Goal: Transaction & Acquisition: Obtain resource

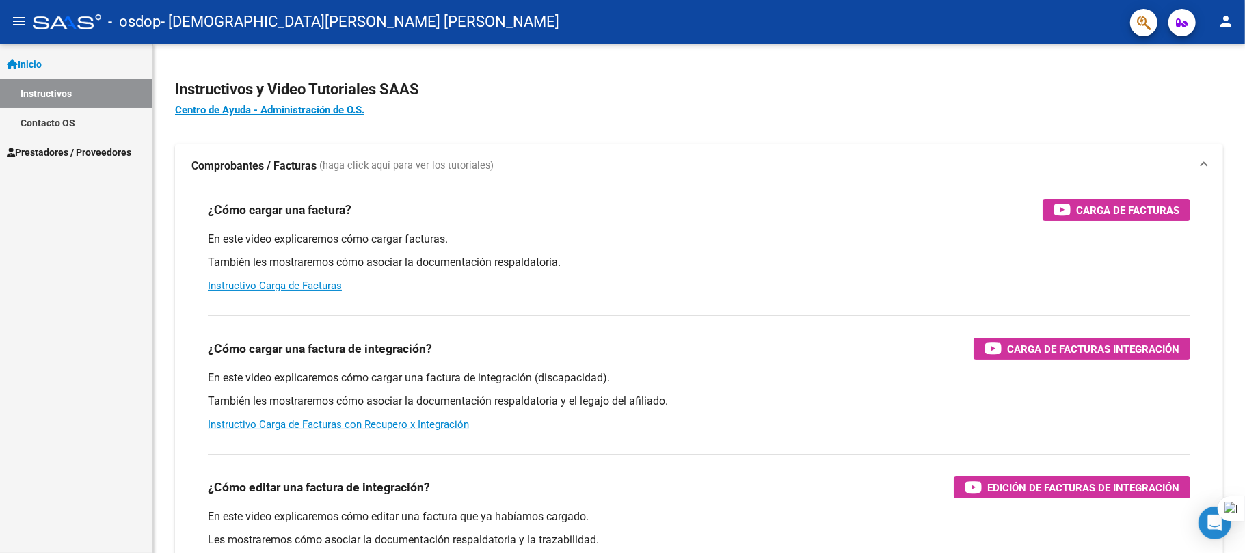
click at [16, 31] on button "menu" at bounding box center [18, 21] width 27 height 27
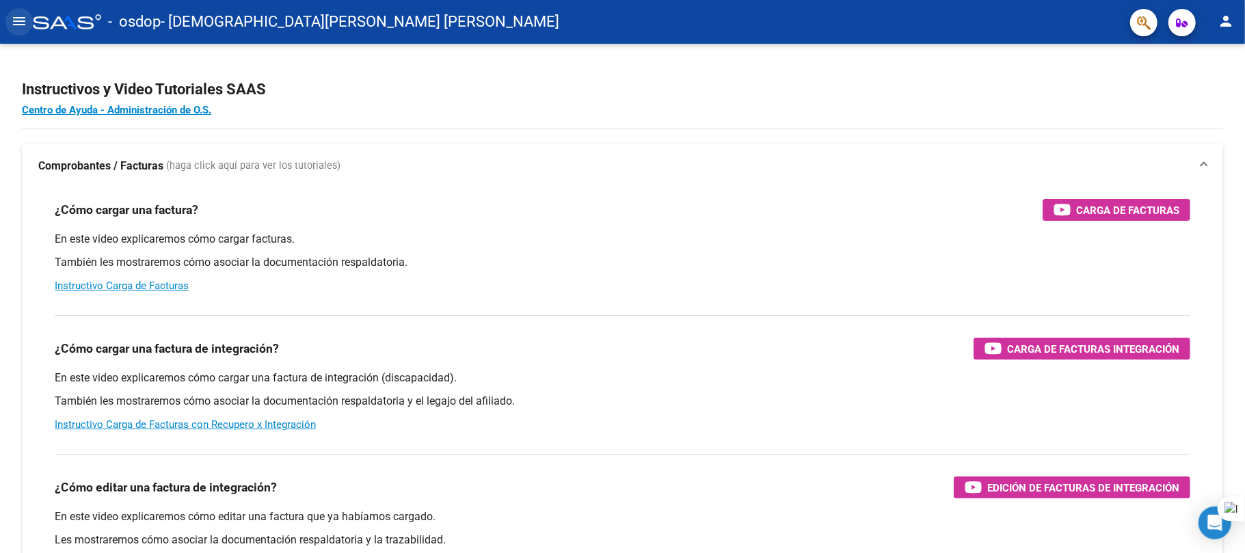
click at [27, 19] on button "menu" at bounding box center [18, 21] width 27 height 27
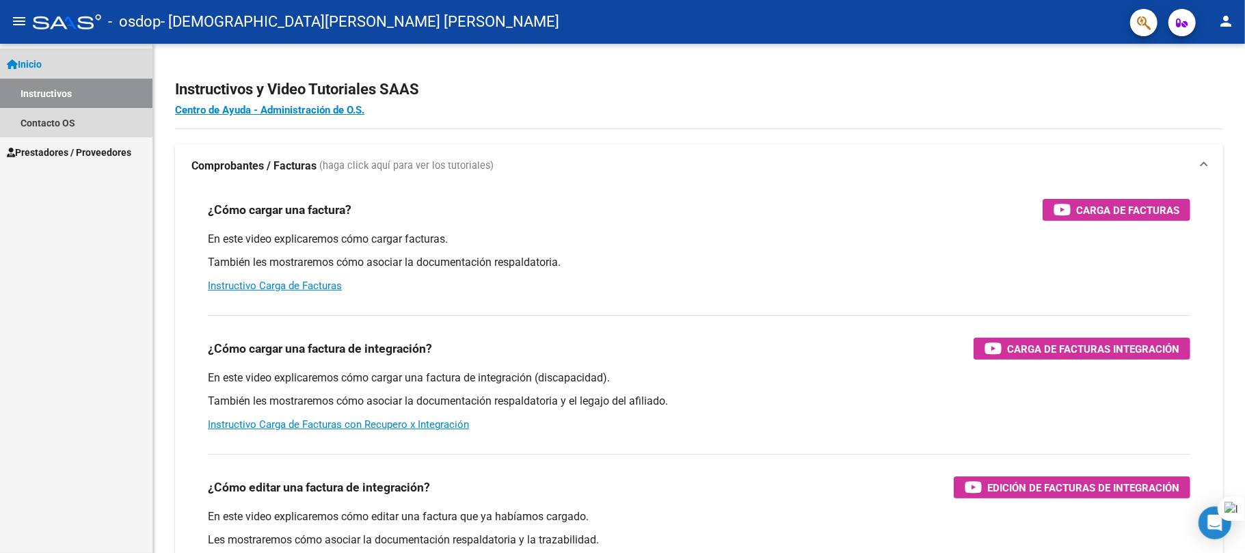
click at [31, 68] on span "Inicio" at bounding box center [24, 64] width 35 height 15
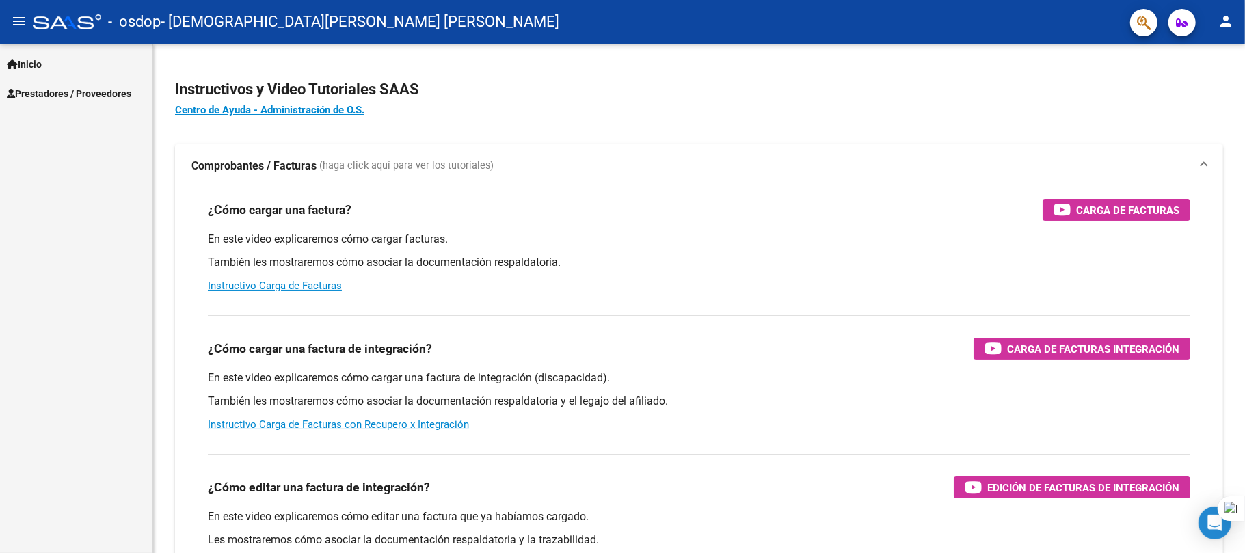
click at [31, 68] on span "Inicio" at bounding box center [24, 64] width 35 height 15
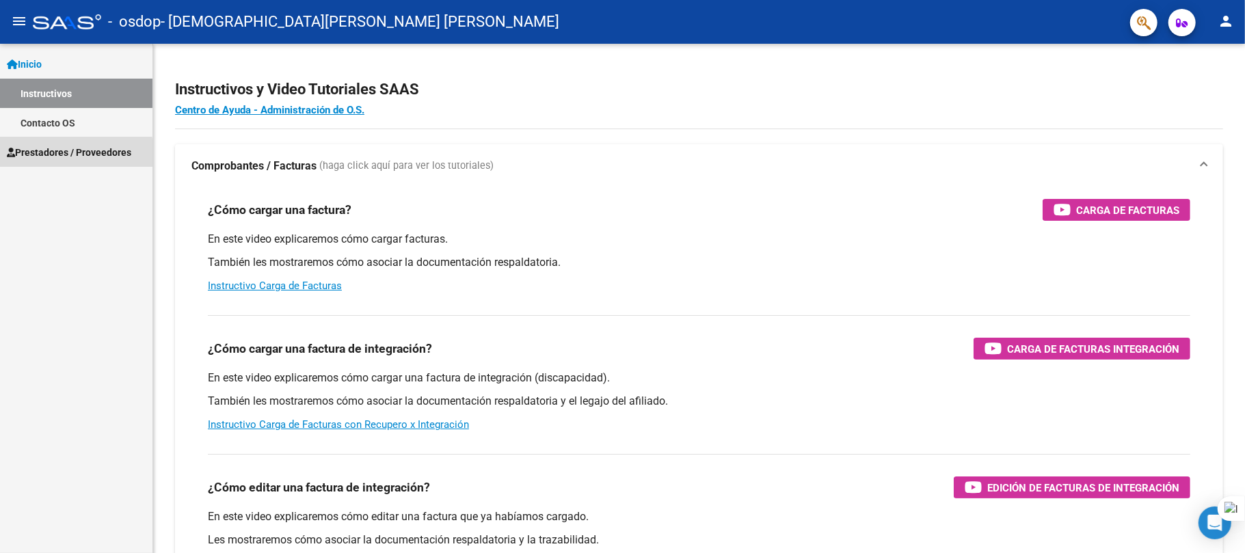
click at [40, 156] on span "Prestadores / Proveedores" at bounding box center [69, 152] width 124 height 15
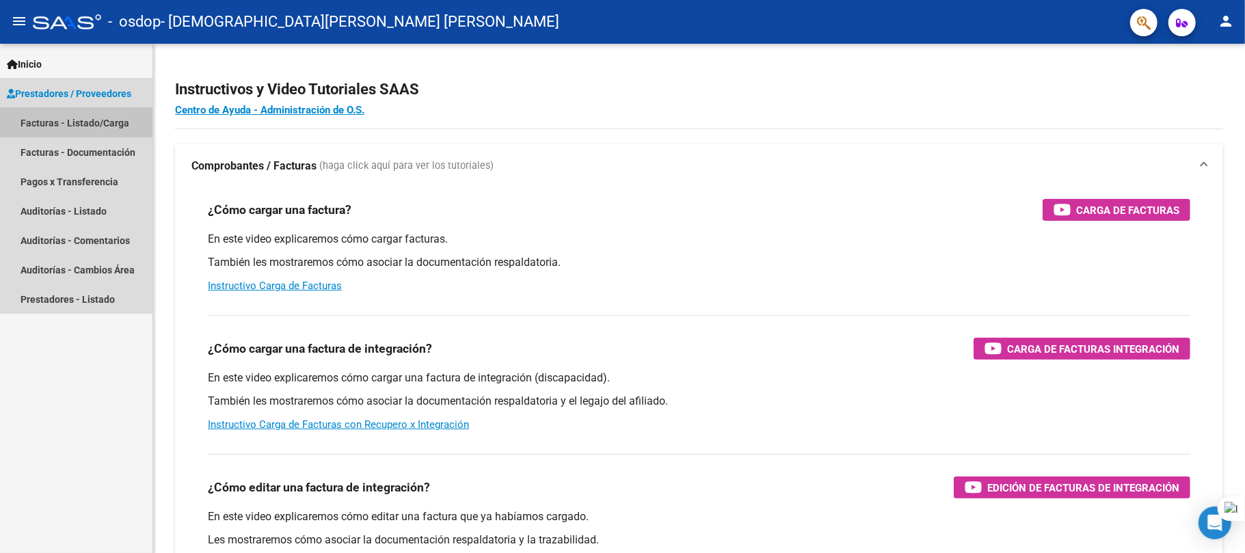
click at [34, 109] on link "Facturas - Listado/Carga" at bounding box center [76, 122] width 152 height 29
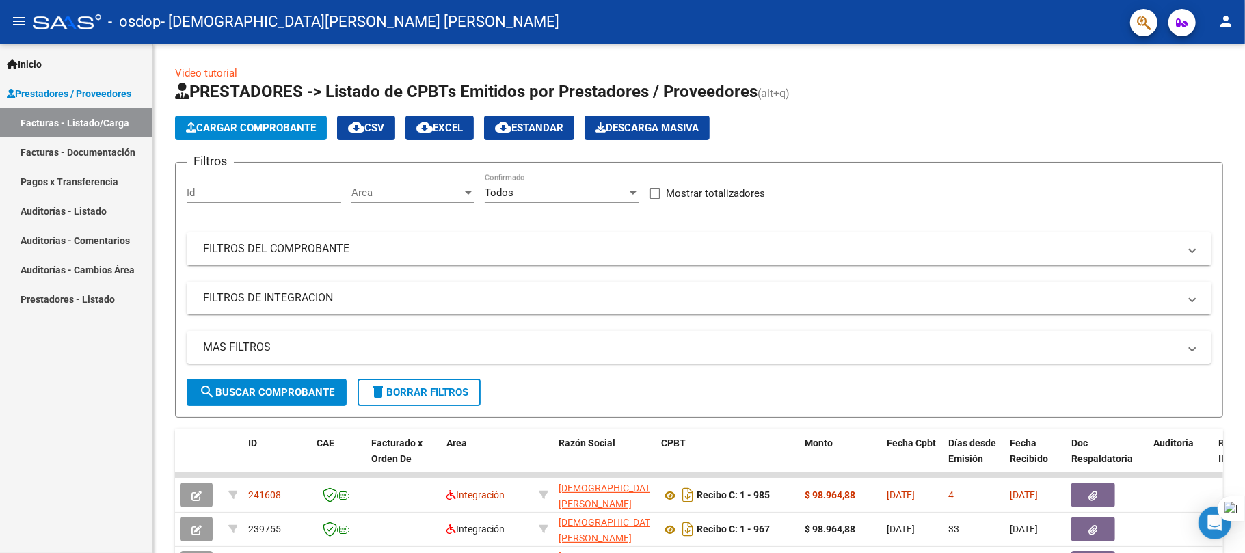
drag, startPoint x: 1244, startPoint y: 208, endPoint x: 1244, endPoint y: 301, distance: 93.6
click at [1244, 301] on div at bounding box center [1244, 276] width 1 height 553
drag, startPoint x: 1244, startPoint y: 307, endPoint x: 1244, endPoint y: 340, distance: 33.5
click at [1244, 340] on div at bounding box center [1244, 276] width 1 height 553
drag, startPoint x: 1244, startPoint y: 326, endPoint x: 1244, endPoint y: 354, distance: 28.0
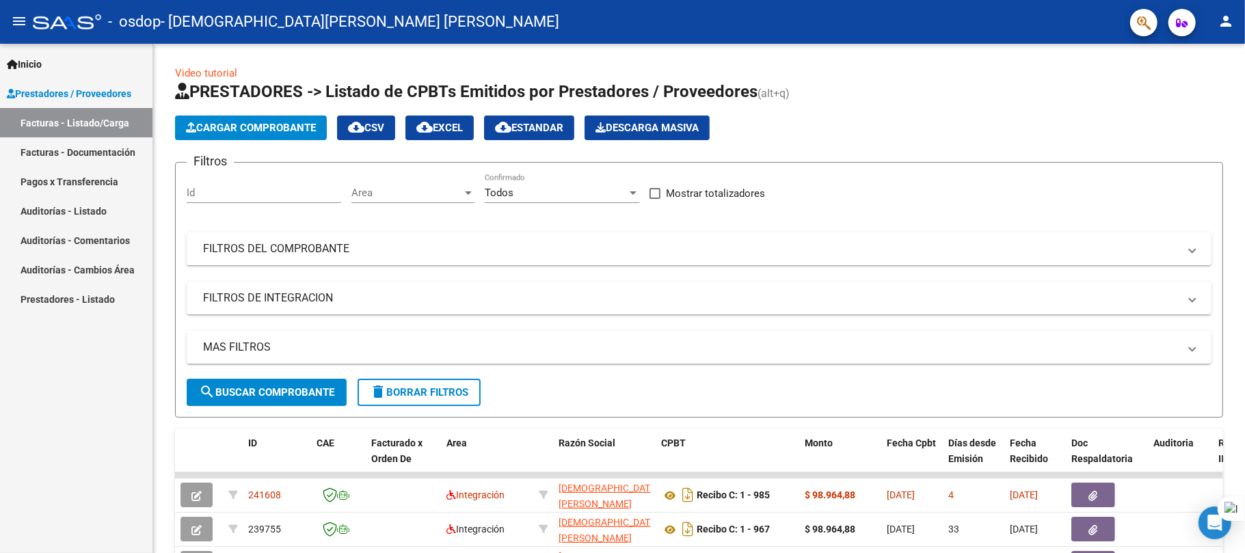
click at [1244, 354] on div at bounding box center [1244, 276] width 1 height 553
drag, startPoint x: 1244, startPoint y: 324, endPoint x: 1244, endPoint y: 351, distance: 27.3
click at [1244, 351] on div at bounding box center [1244, 276] width 1 height 553
drag, startPoint x: 1238, startPoint y: 309, endPoint x: 1237, endPoint y: 370, distance: 60.8
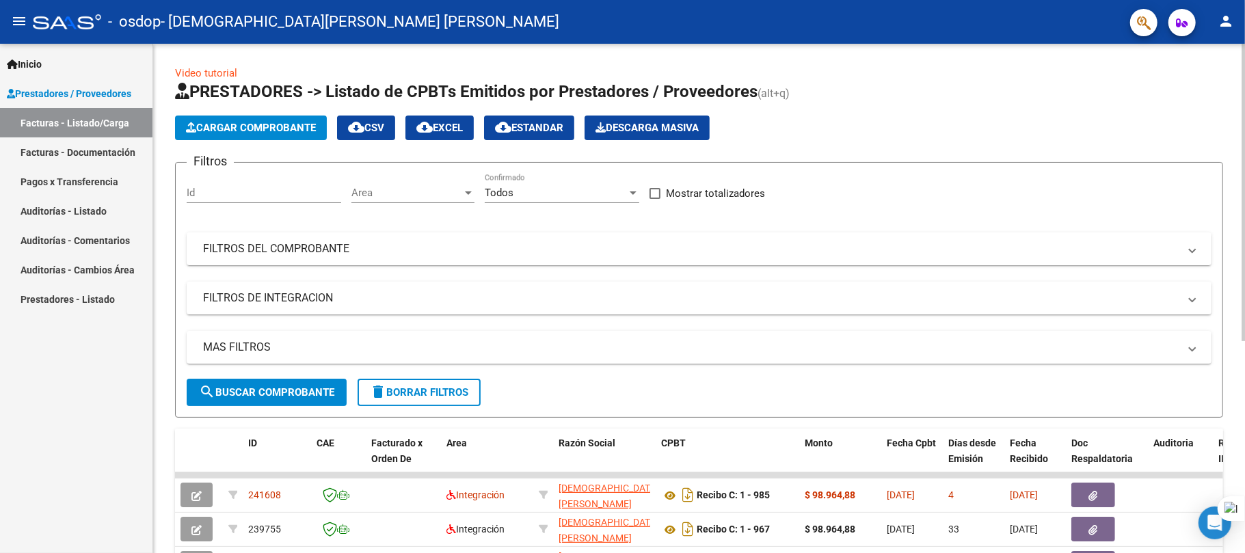
click at [1237, 370] on div "Video tutorial PRESTADORES -> Listado de CPBTs Emitidos por Prestadores / Prove…" at bounding box center [698, 473] width 1091 height 859
click at [1242, 341] on div at bounding box center [1242, 192] width 3 height 297
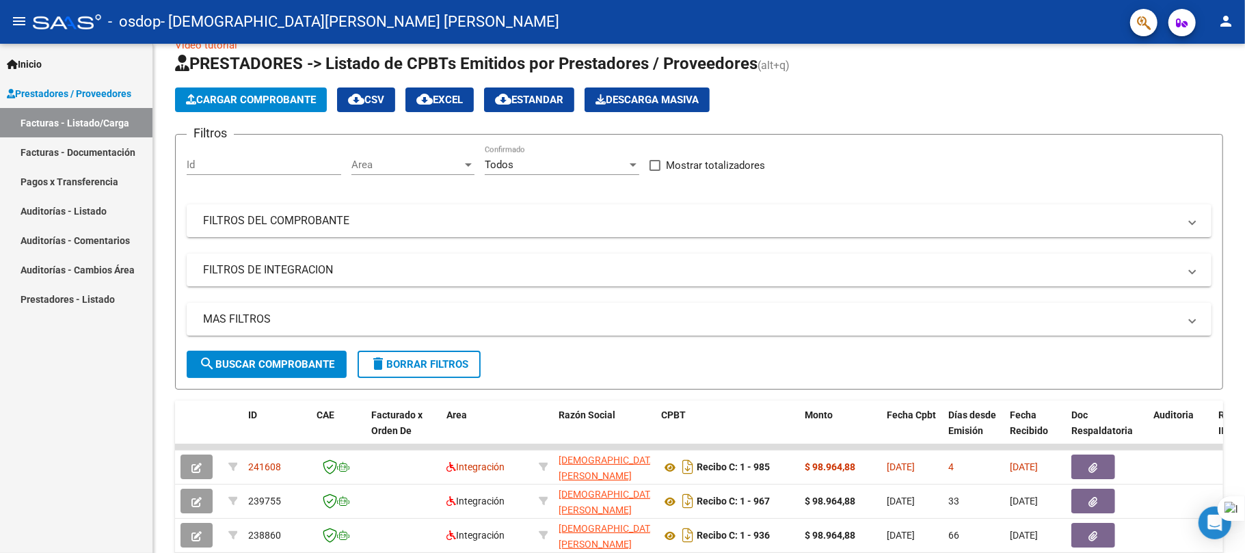
drag, startPoint x: 1244, startPoint y: 325, endPoint x: 1244, endPoint y: 373, distance: 47.8
click at [1244, 373] on div at bounding box center [1244, 276] width 1 height 553
drag, startPoint x: 1244, startPoint y: 349, endPoint x: 1244, endPoint y: 392, distance: 43.7
click at [1244, 392] on div at bounding box center [1244, 276] width 1 height 553
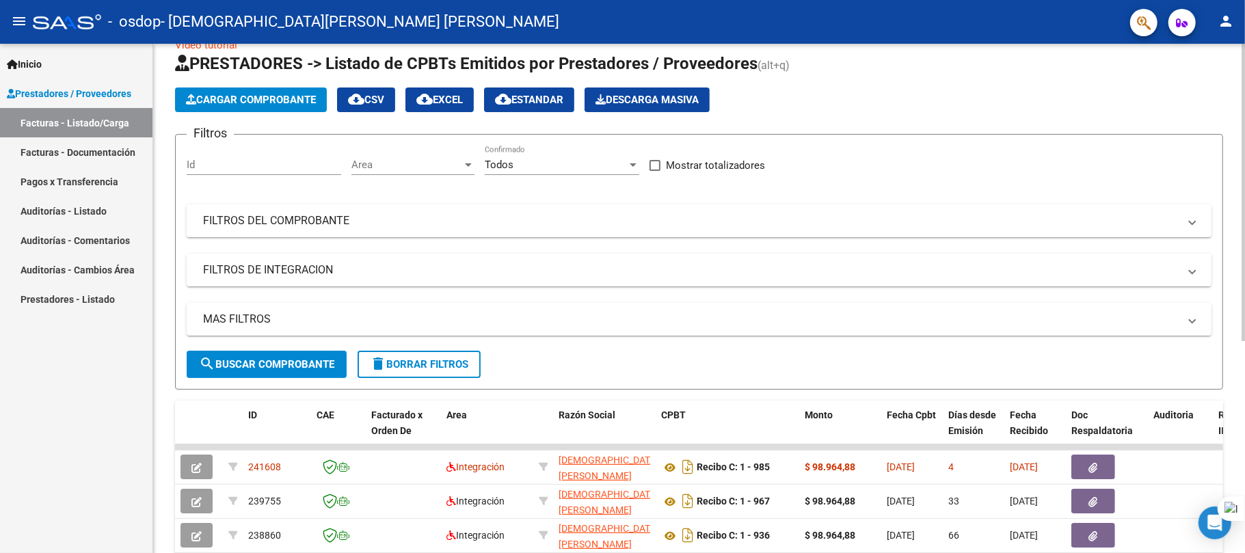
drag, startPoint x: 1244, startPoint y: 326, endPoint x: 1241, endPoint y: 350, distance: 24.1
click at [1241, 350] on html "menu - osdop - [PERSON_NAME] [PERSON_NAME] person Inicio Instructivos Contacto …" at bounding box center [622, 276] width 1245 height 553
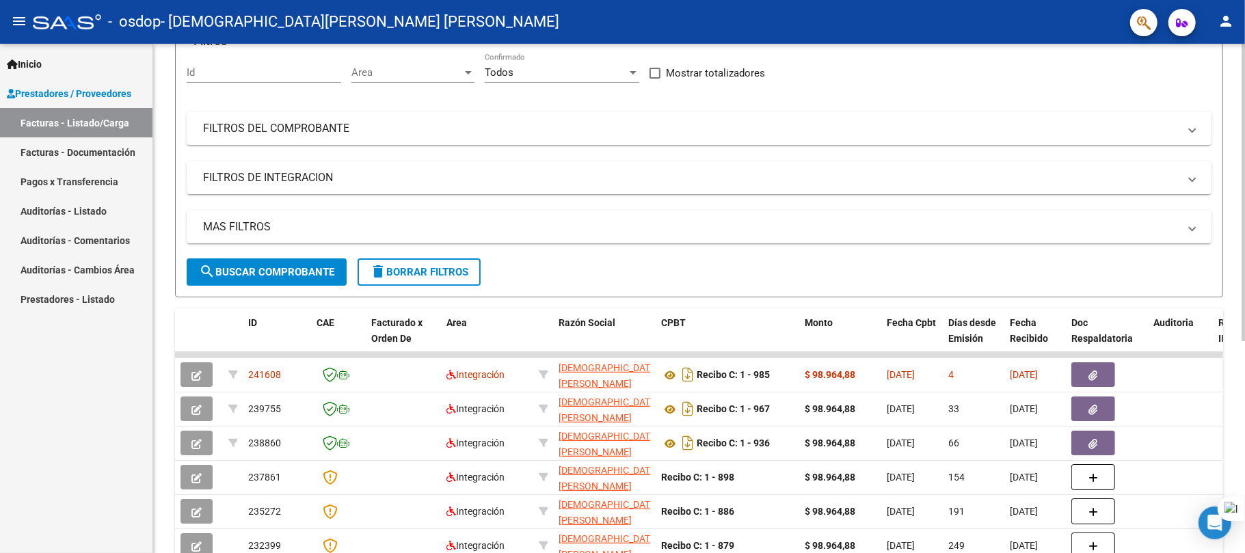
click at [1238, 405] on div "Video tutorial PRESTADORES -> Listado de CPBTs Emitidos por Prestadores / Prove…" at bounding box center [700, 352] width 1095 height 859
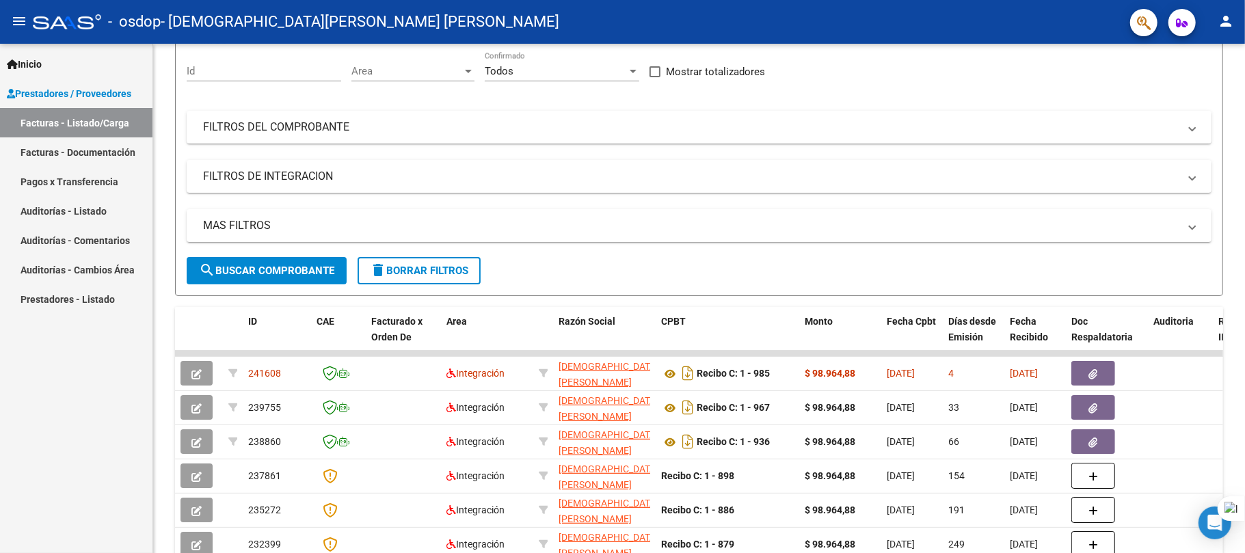
drag, startPoint x: 1244, startPoint y: 290, endPoint x: 1244, endPoint y: 364, distance: 73.8
click at [1244, 364] on div at bounding box center [1244, 276] width 1 height 553
drag, startPoint x: 1244, startPoint y: 364, endPoint x: 1244, endPoint y: 410, distance: 46.5
click at [1244, 410] on div at bounding box center [1244, 276] width 1 height 553
click at [1244, 448] on html "menu - osdop - [PERSON_NAME] [PERSON_NAME] person Inicio Instructivos Contacto …" at bounding box center [622, 276] width 1245 height 553
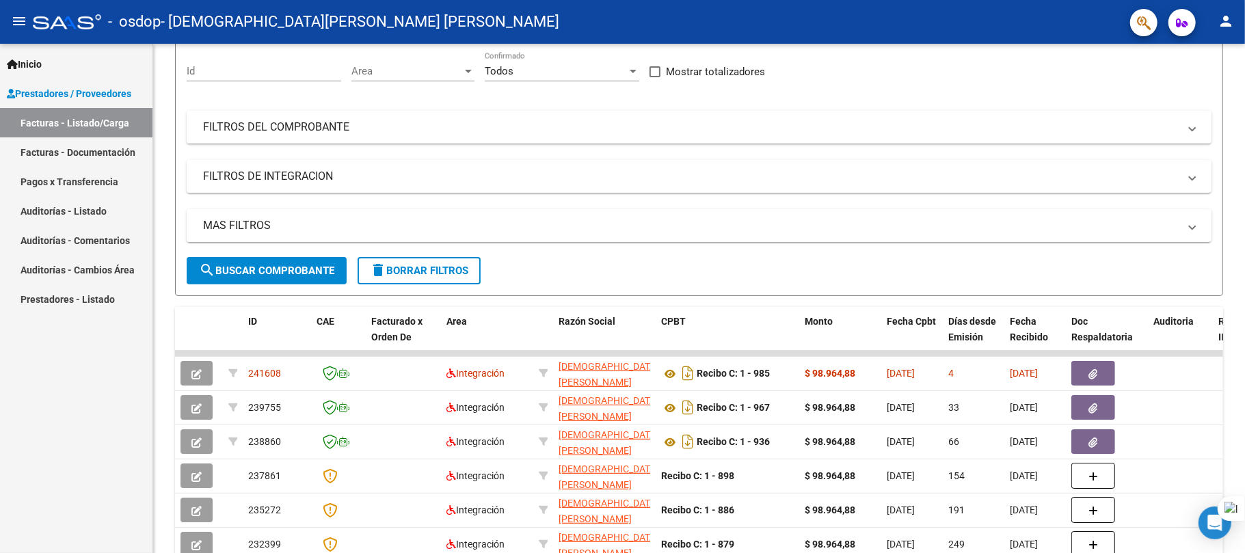
click at [1244, 448] on div at bounding box center [1244, 276] width 1 height 553
click at [1244, 476] on div at bounding box center [1244, 276] width 1 height 553
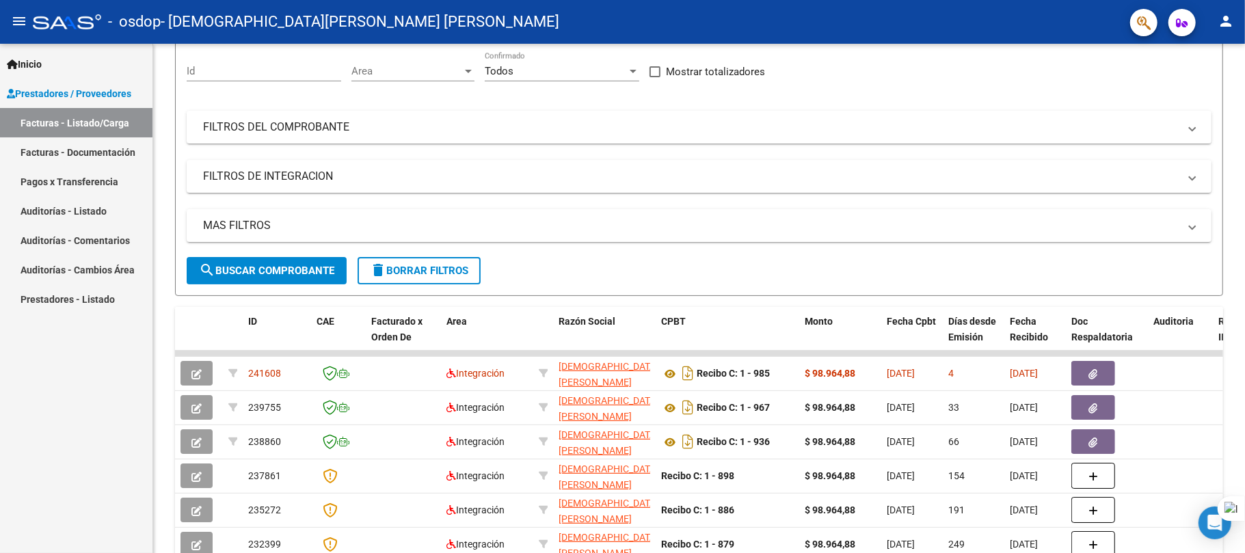
click at [1244, 476] on div at bounding box center [1244, 276] width 1 height 553
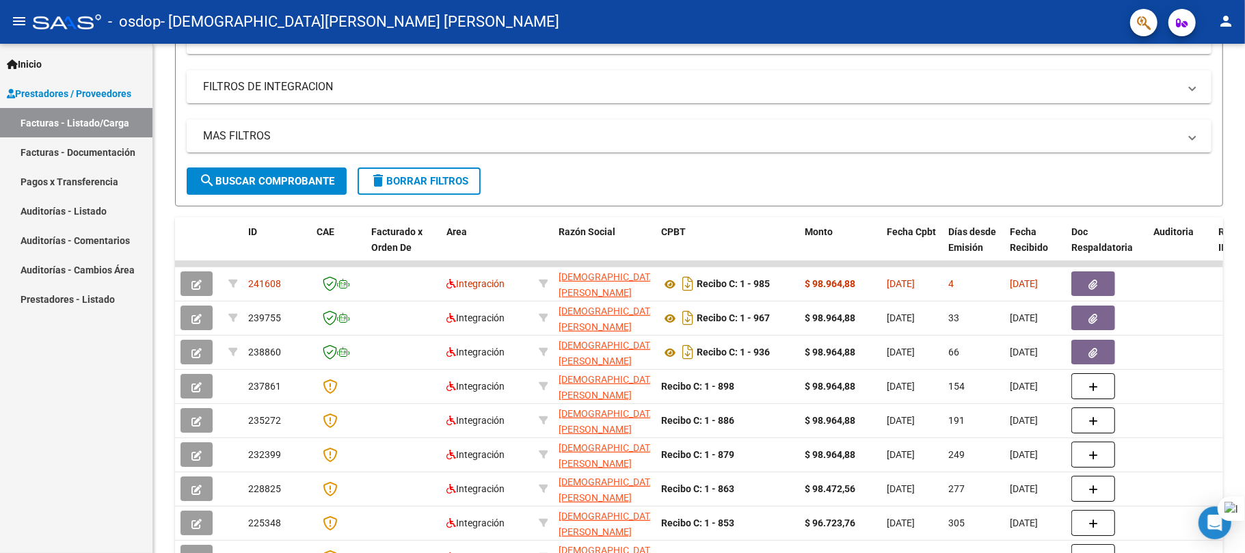
click at [1244, 476] on div at bounding box center [1244, 276] width 1 height 553
drag, startPoint x: 1244, startPoint y: 447, endPoint x: 1244, endPoint y: 530, distance: 83.4
click at [1244, 530] on div at bounding box center [1244, 276] width 1 height 553
drag, startPoint x: 744, startPoint y: 262, endPoint x: 853, endPoint y: 255, distance: 109.6
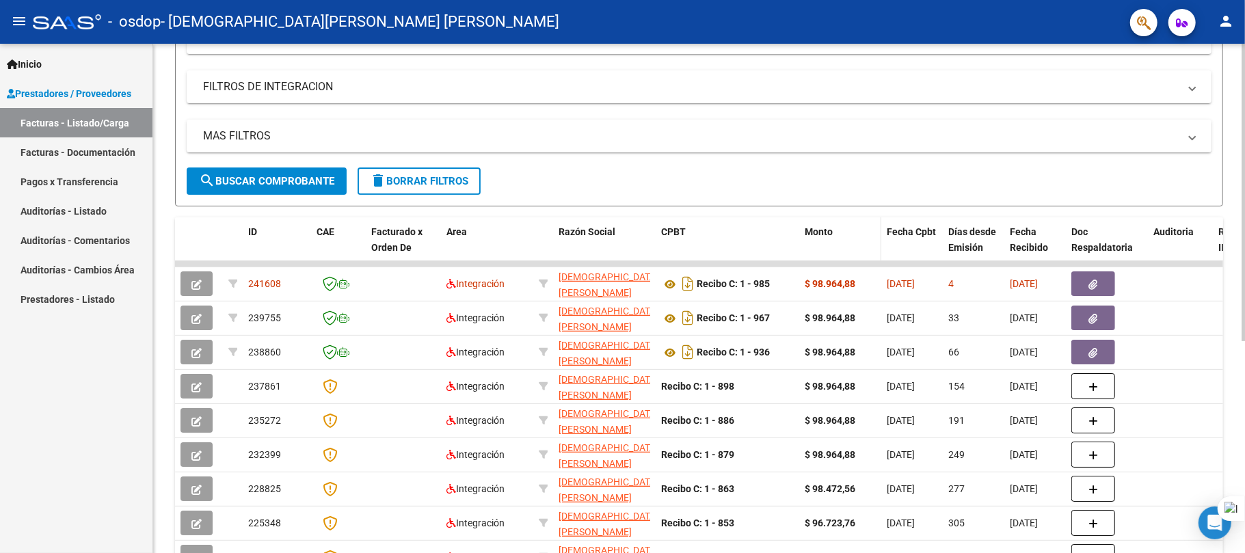
click at [853, 255] on div "ID CAE Facturado x Orden De Area Razón Social CPBT Monto Fecha Cpbt [PERSON_NAM…" at bounding box center [699, 432] width 1048 height 431
click at [1160, 261] on datatable-body-cell at bounding box center [1179, 263] width 65 height 5
click at [1176, 264] on datatable-body-cell at bounding box center [1179, 263] width 65 height 5
click at [1214, 517] on icon at bounding box center [1214, 518] width 7 height 7
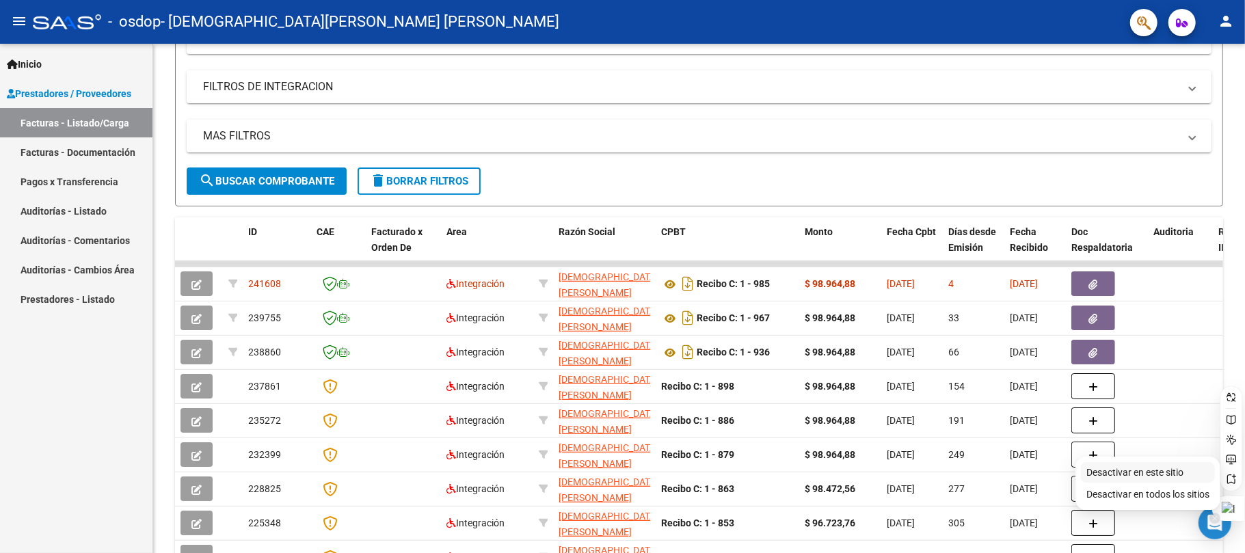
click at [1146, 467] on span "Desactivar en este sitio" at bounding box center [1134, 472] width 97 height 11
drag, startPoint x: 1244, startPoint y: 328, endPoint x: 1244, endPoint y: 405, distance: 77.2
click at [1244, 405] on div at bounding box center [1244, 276] width 1 height 553
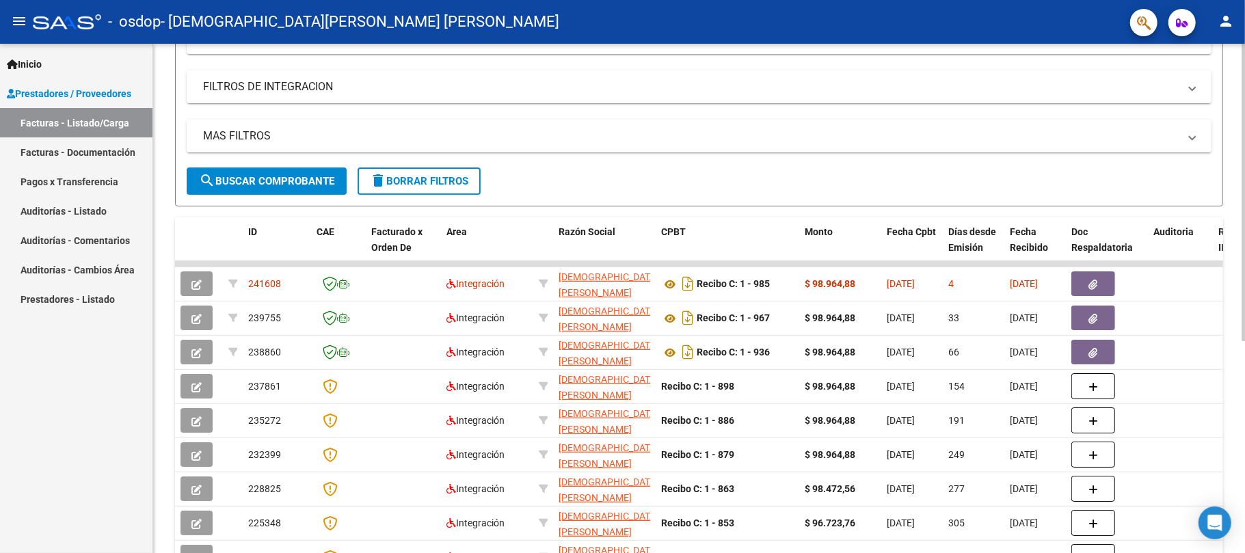
drag, startPoint x: 1238, startPoint y: 450, endPoint x: 1240, endPoint y: 491, distance: 41.0
click at [1240, 491] on div "Video tutorial PRESTADORES -> Listado de CPBTs Emitidos por Prestadores / Prove…" at bounding box center [698, 262] width 1091 height 859
drag, startPoint x: 1244, startPoint y: 457, endPoint x: 1244, endPoint y: 488, distance: 31.4
click at [1244, 488] on div at bounding box center [1244, 276] width 1 height 553
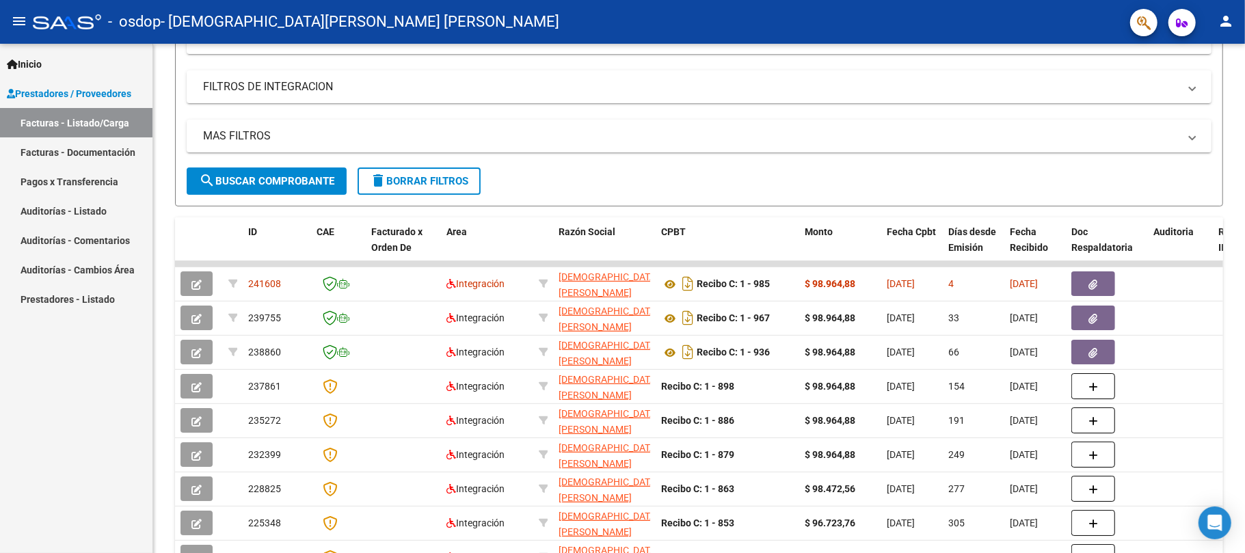
click at [1244, 488] on div at bounding box center [1244, 276] width 1 height 553
click at [1242, 489] on div at bounding box center [1242, 298] width 3 height 509
click at [1242, 469] on div at bounding box center [1242, 320] width 3 height 297
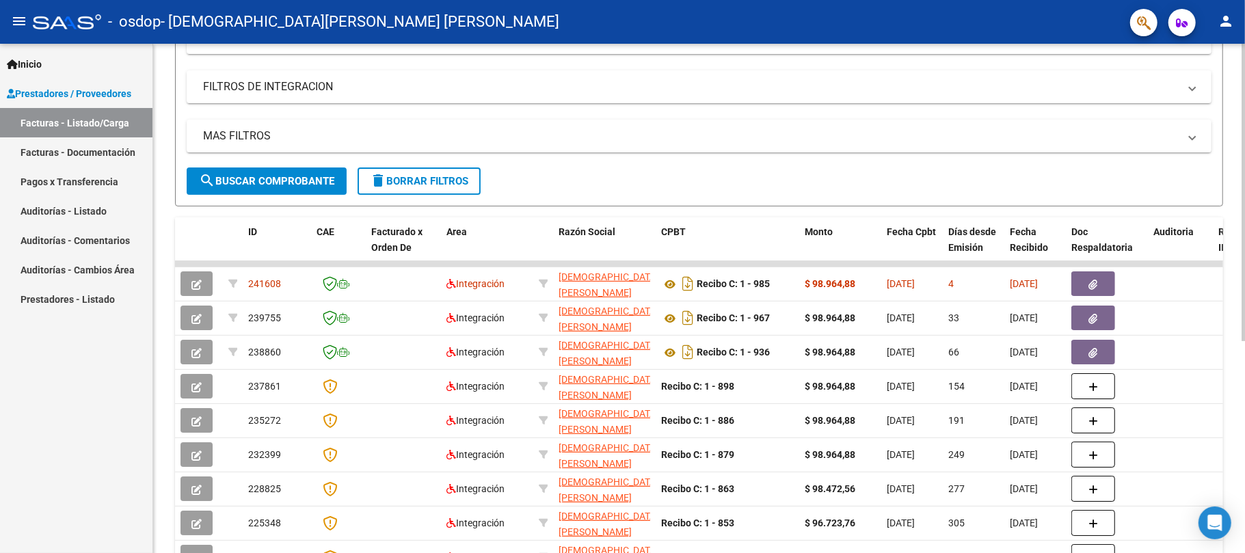
scroll to position [364, 0]
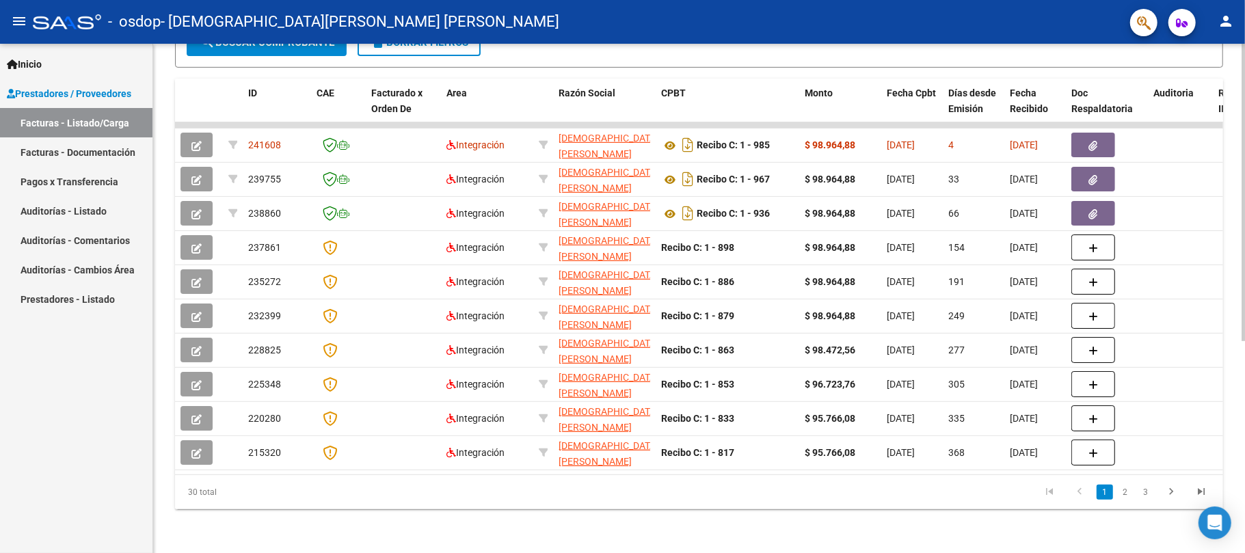
click at [1242, 489] on div at bounding box center [1242, 404] width 3 height 297
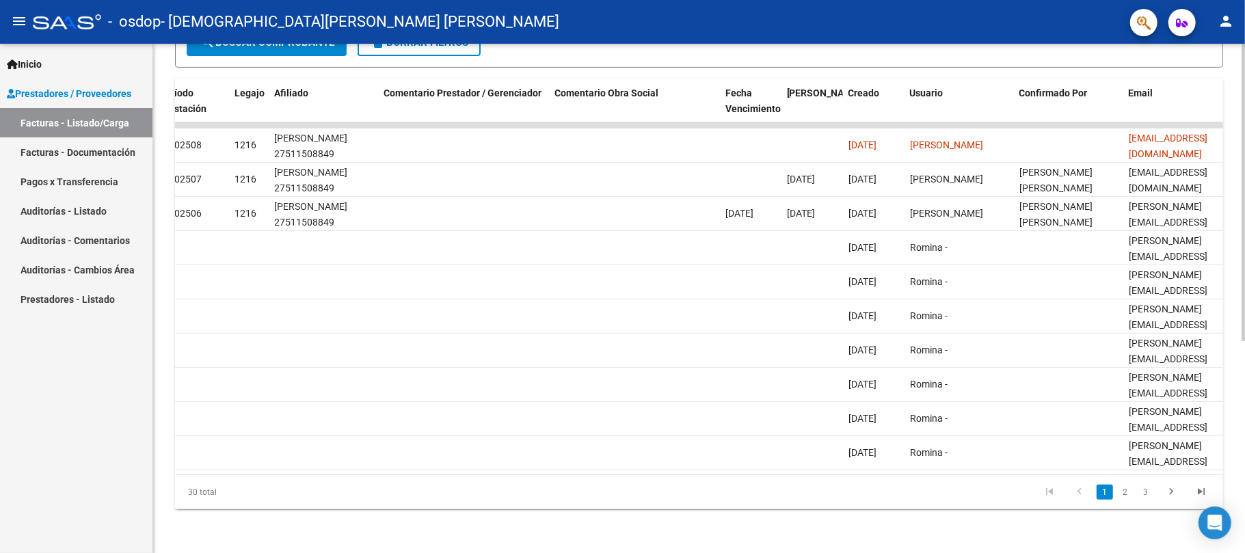
scroll to position [0, 1833]
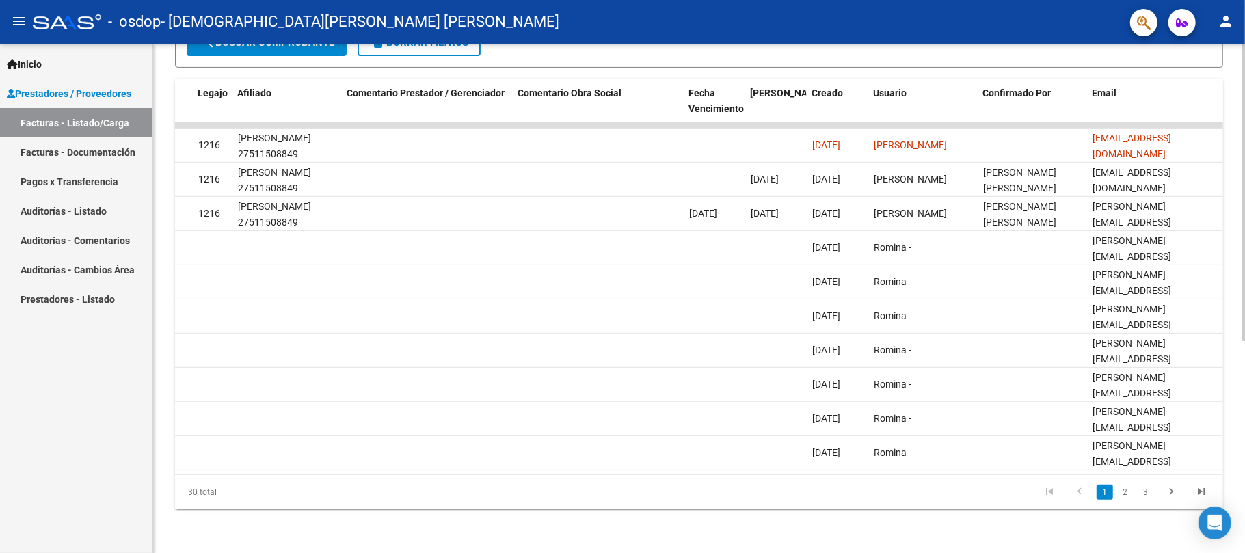
drag, startPoint x: 1061, startPoint y: 458, endPoint x: 1047, endPoint y: 469, distance: 18.0
click at [1047, 469] on datatable-body "241608 Integración [PERSON_NAME] [PERSON_NAME] 27315674684 Recibo C: 1 - 985 $ …" at bounding box center [699, 298] width 1048 height 352
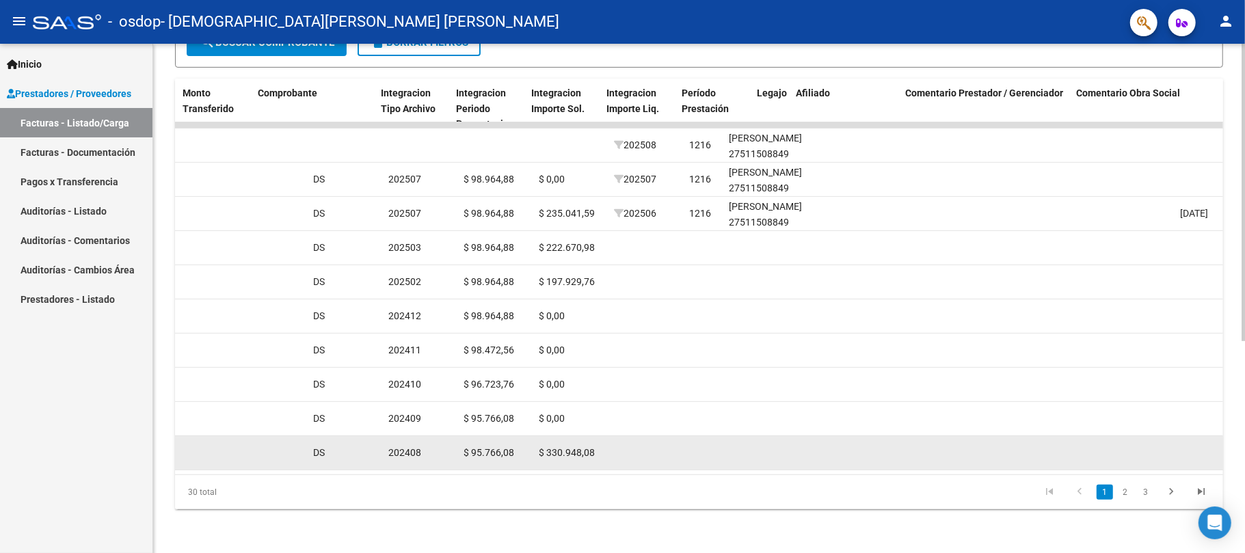
scroll to position [0, 1204]
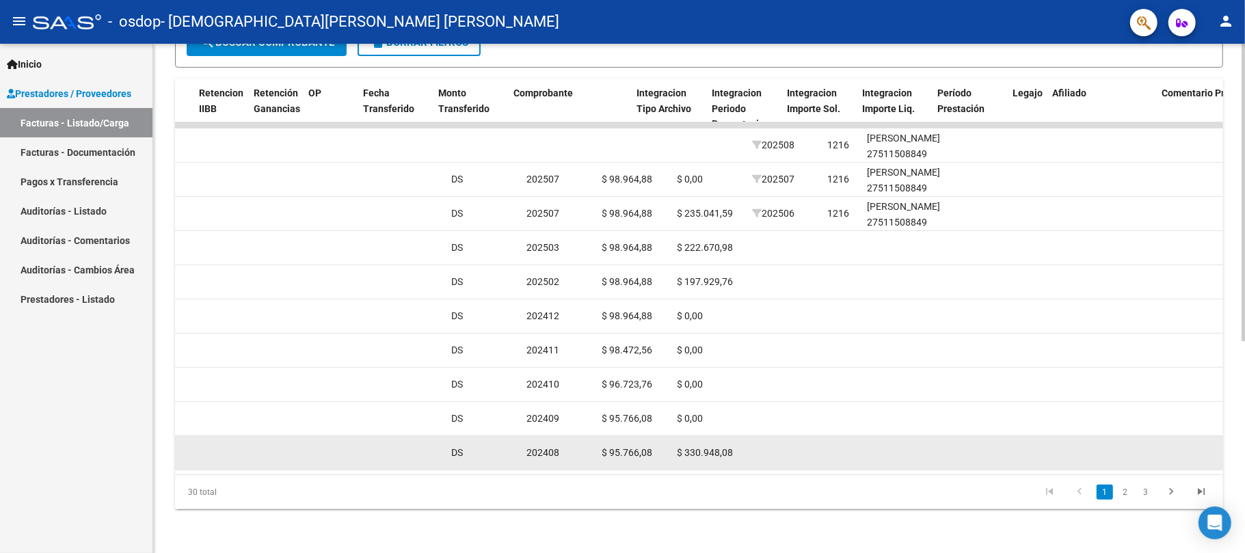
drag, startPoint x: 843, startPoint y: 460, endPoint x: 711, endPoint y: 451, distance: 132.2
click at [711, 451] on datatable-body "241608 Integración [PERSON_NAME] [PERSON_NAME] 27315674684 Recibo C: 1 - 985 $ …" at bounding box center [699, 298] width 1048 height 352
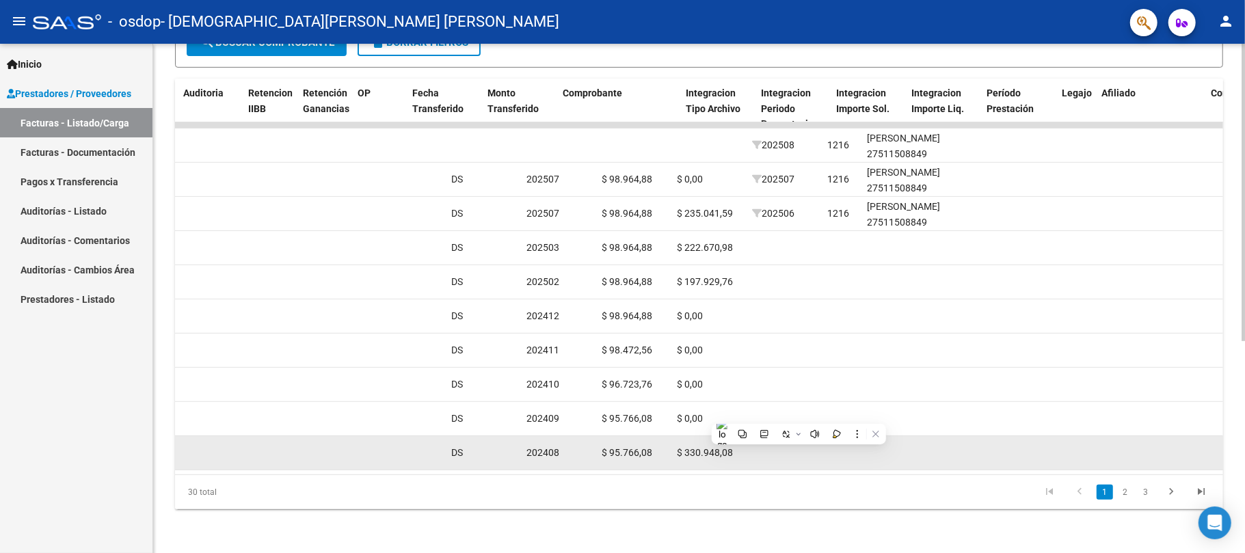
scroll to position [0, 969]
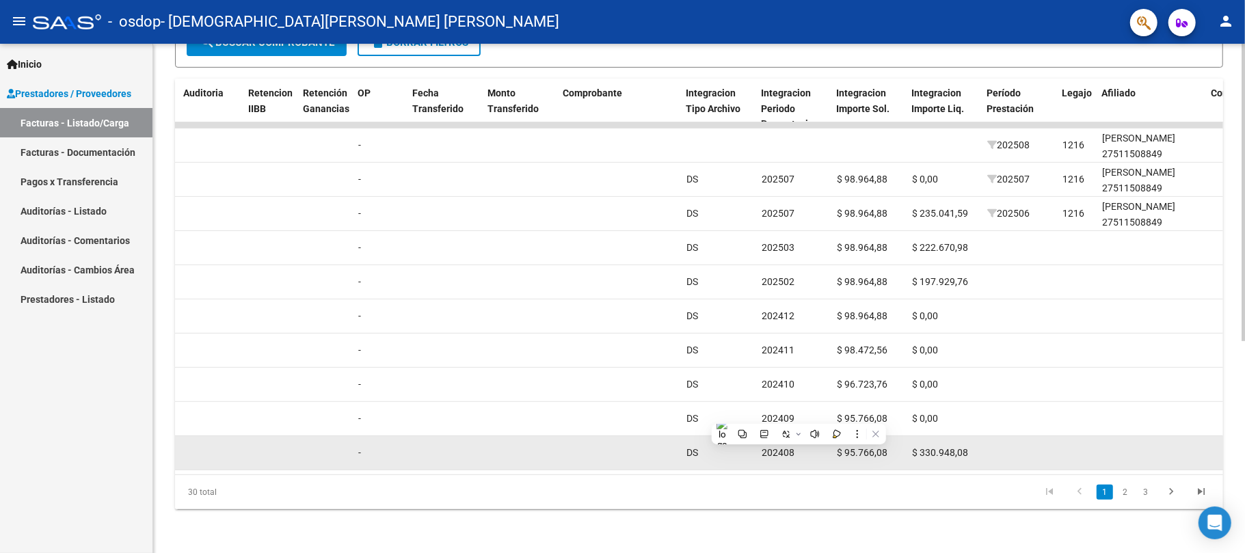
drag, startPoint x: 711, startPoint y: 451, endPoint x: 701, endPoint y: 451, distance: 10.9
click at [701, 451] on datatable-body-cell "DS" at bounding box center [718, 452] width 75 height 33
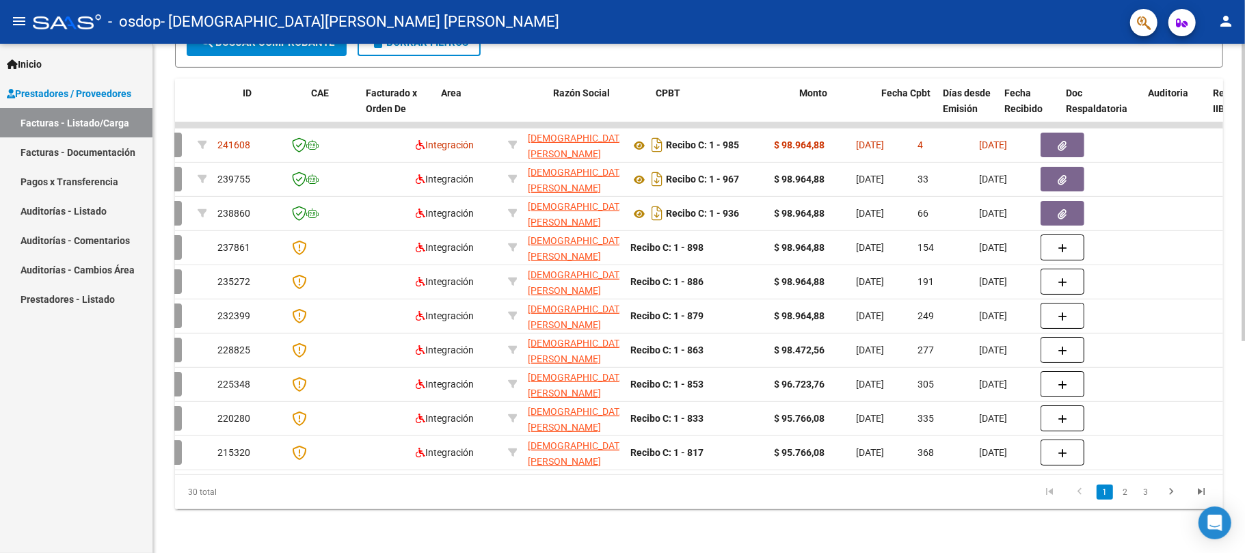
scroll to position [0, 0]
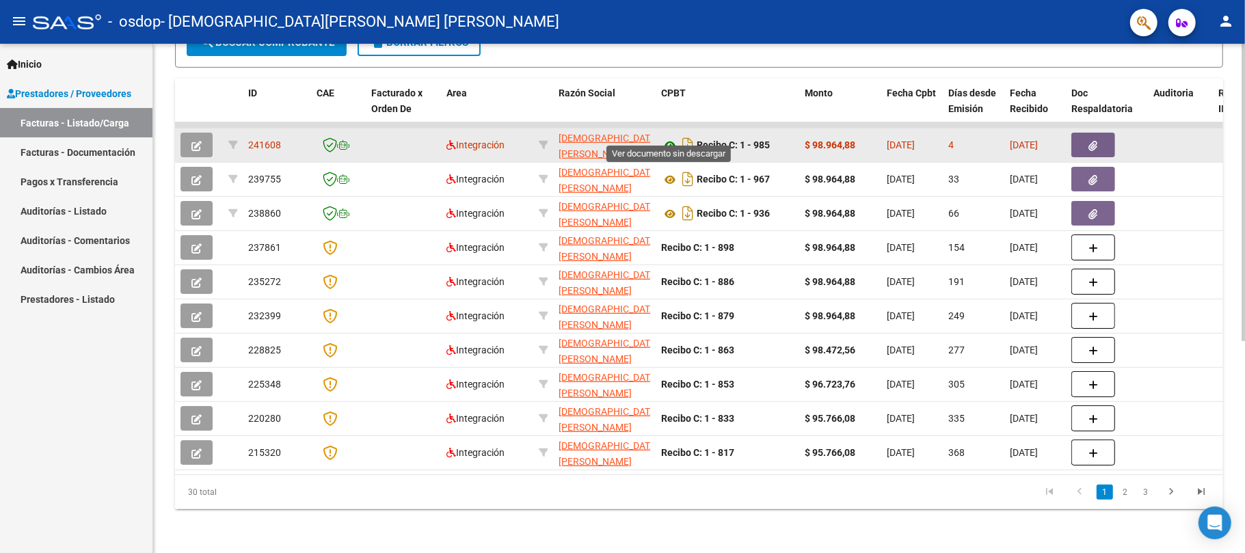
click at [670, 137] on icon at bounding box center [670, 145] width 18 height 16
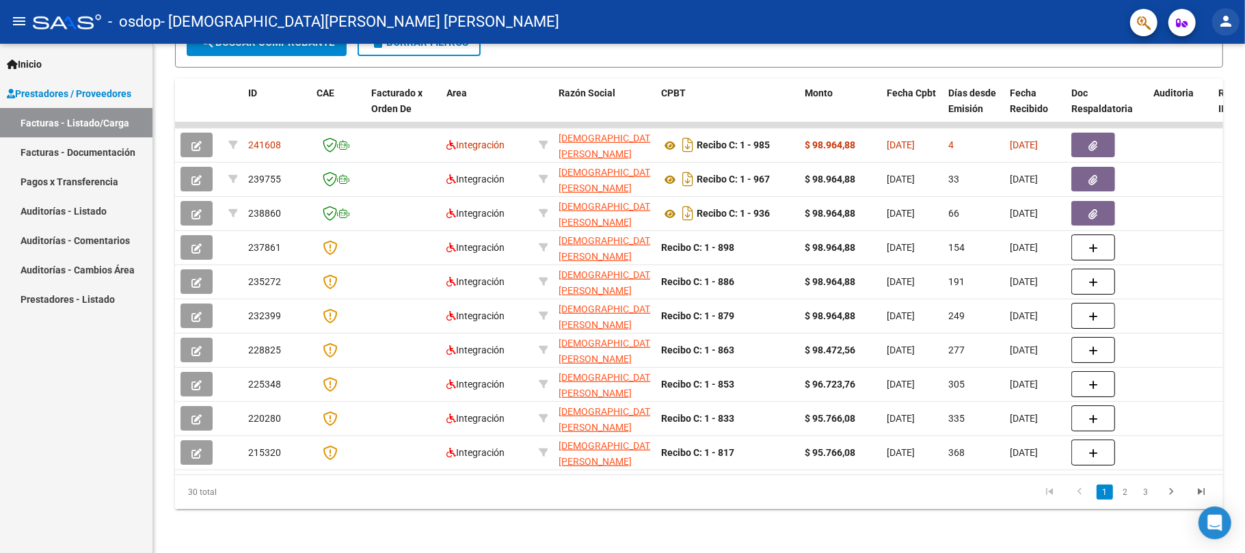
click at [1223, 23] on mat-icon "person" at bounding box center [1225, 21] width 16 height 16
click at [1211, 88] on button "exit_to_app Salir" at bounding box center [1197, 90] width 83 height 33
